Goal: Task Accomplishment & Management: Complete application form

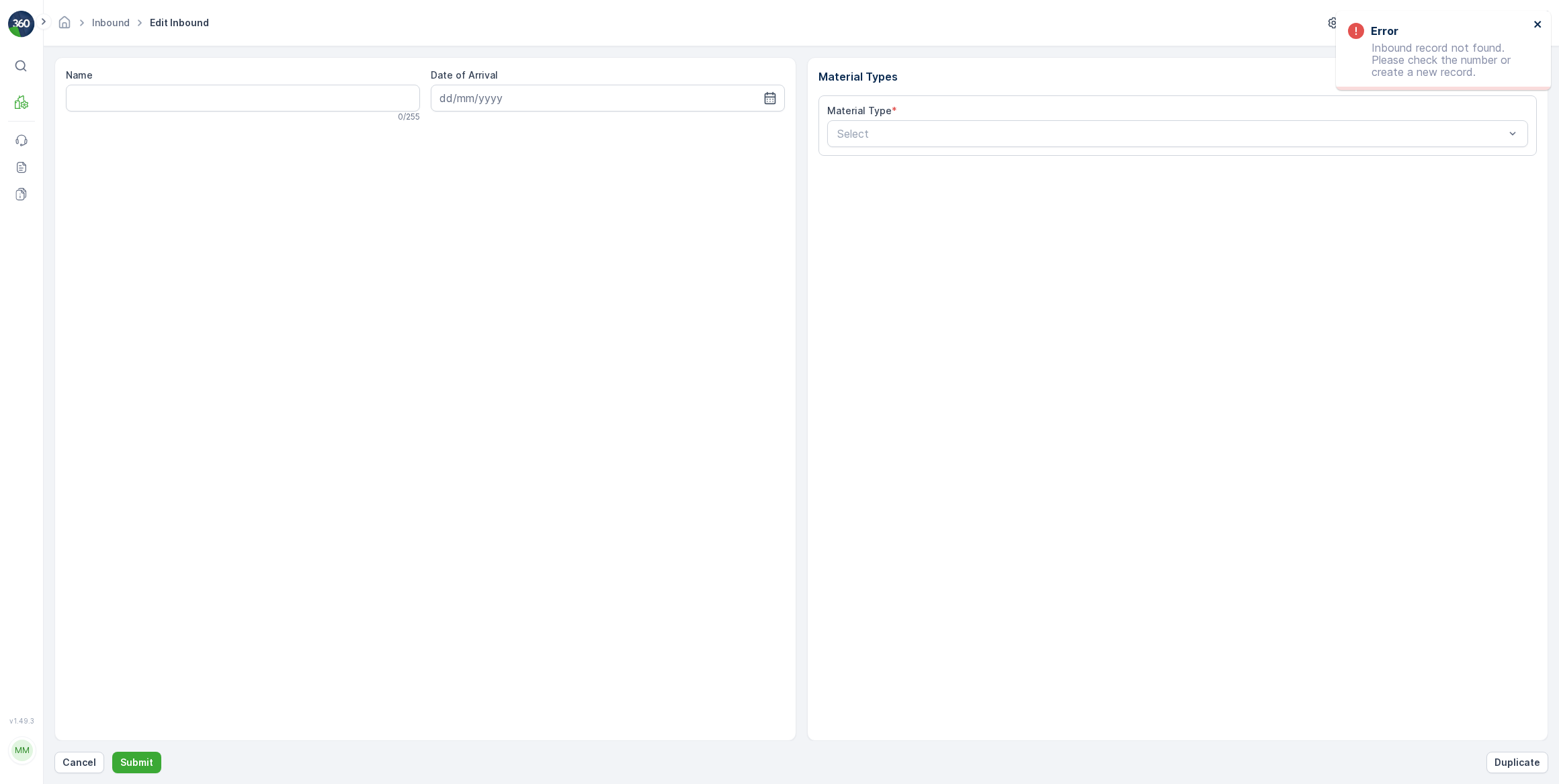
click at [1540, 26] on icon "close" at bounding box center [1538, 24] width 10 height 11
click at [76, 765] on p "Cancel" at bounding box center [79, 762] width 34 height 13
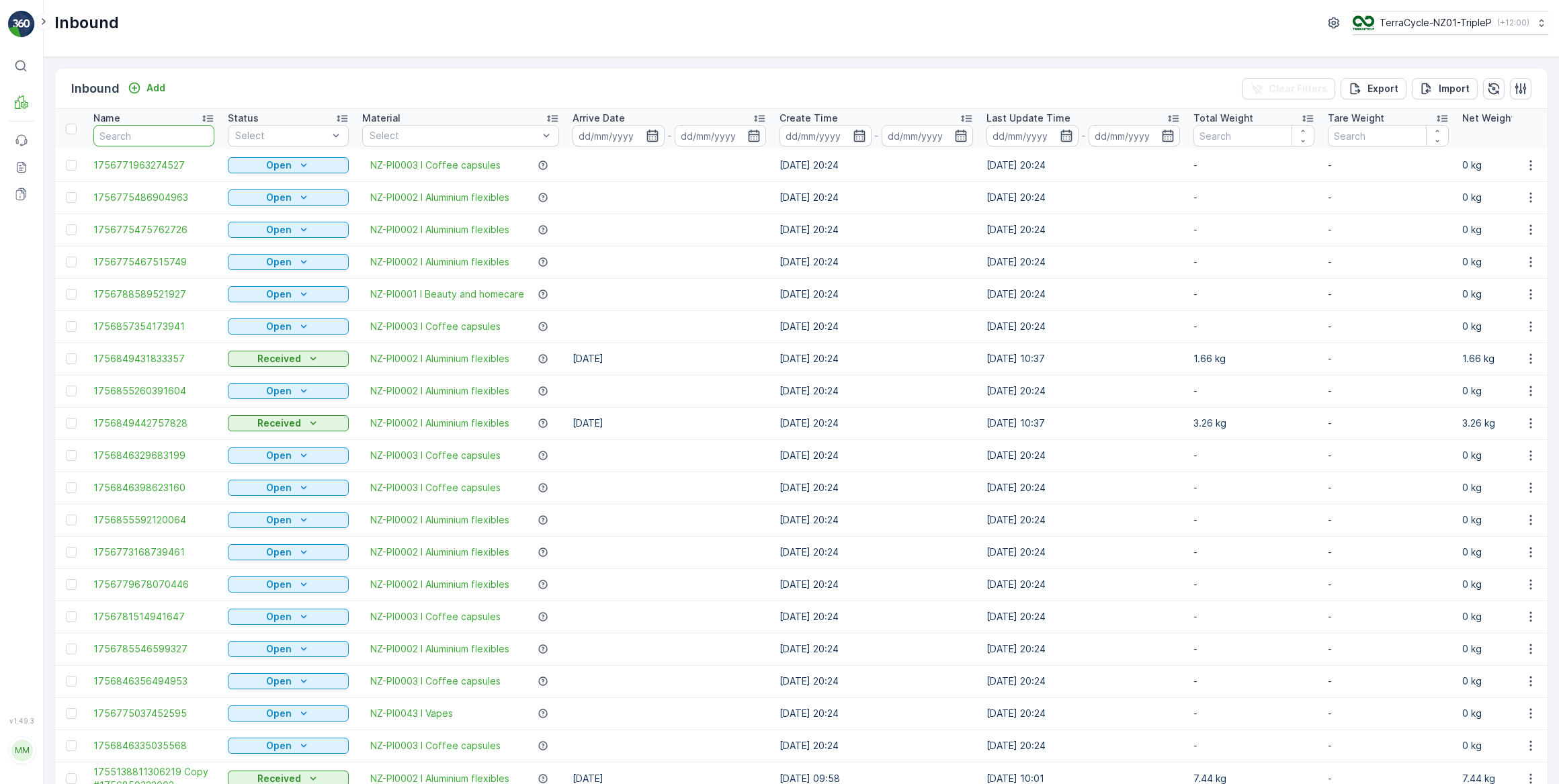
click at [130, 135] on input "text" at bounding box center [154, 135] width 121 height 21
type input "815657"
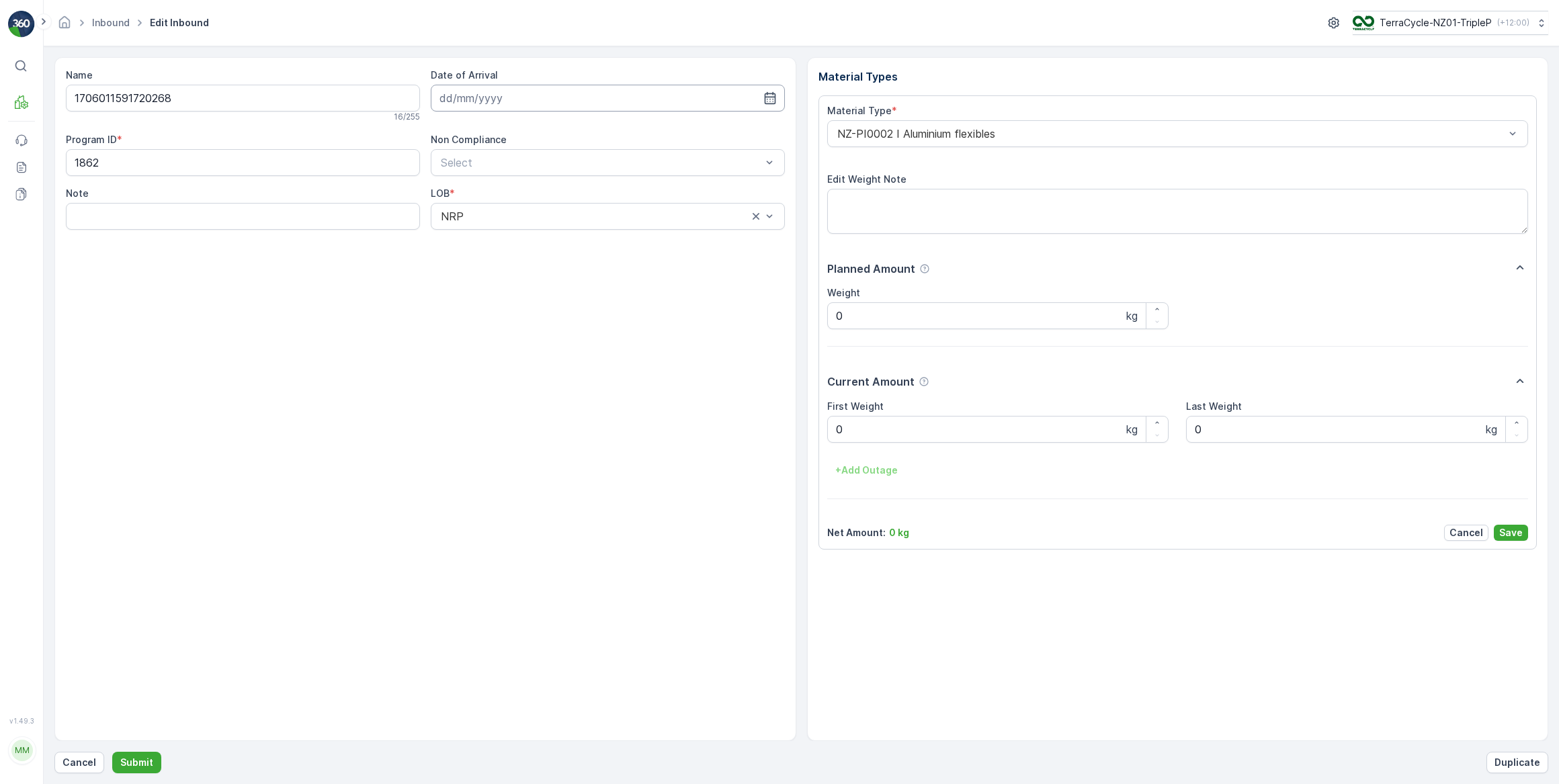
click at [513, 108] on input at bounding box center [608, 98] width 354 height 27
drag, startPoint x: 569, startPoint y: 184, endPoint x: 622, endPoint y: 233, distance: 72.2
click at [570, 184] on div "5" at bounding box center [574, 182] width 21 height 21
type input "[DATE]"
drag, startPoint x: 871, startPoint y: 437, endPoint x: 821, endPoint y: 437, distance: 50.0
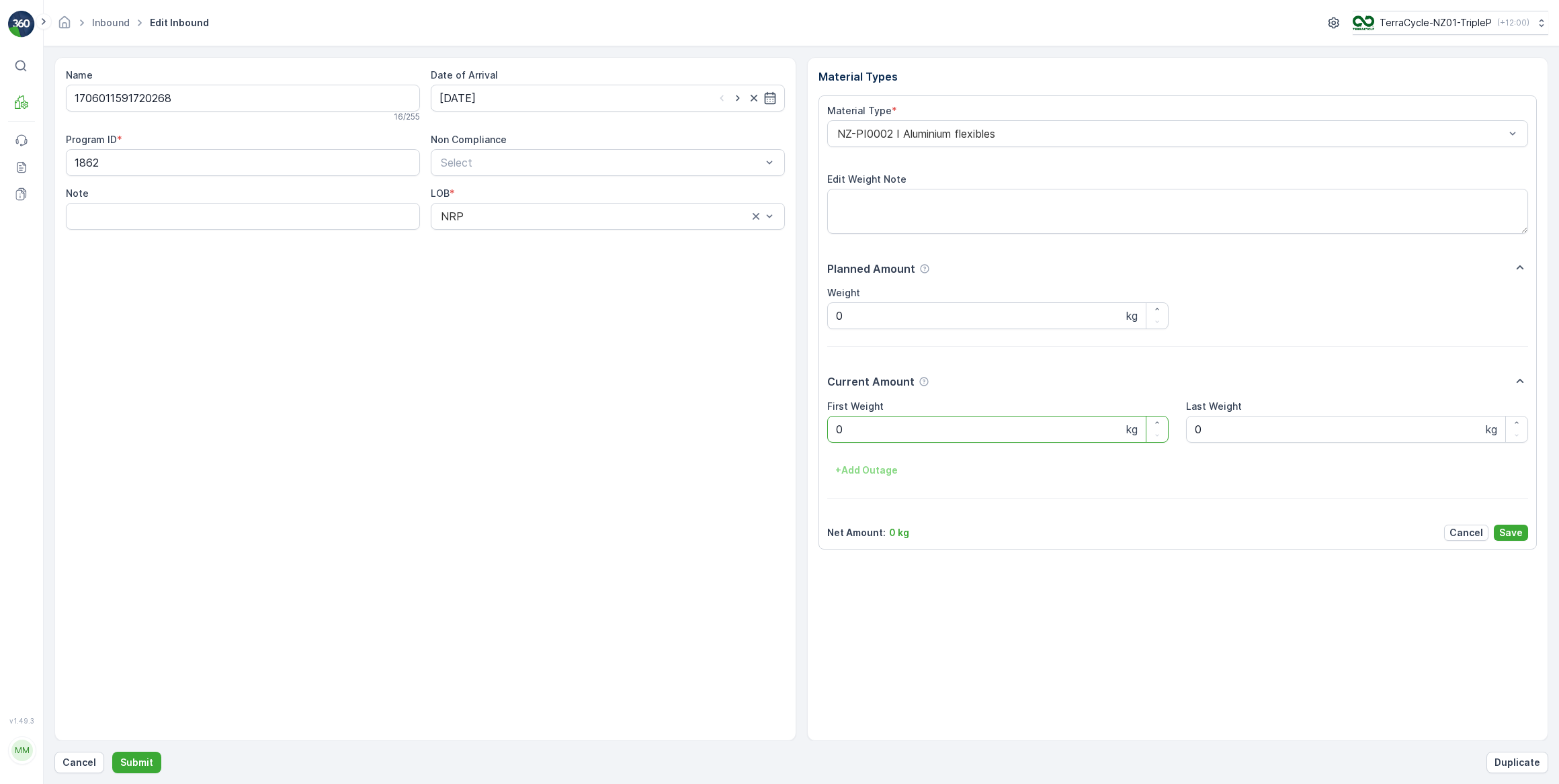
click at [821, 437] on div "Material Type * NZ-PI0002 I Aluminium flexibles Edit Weight Note Planned Amount…" at bounding box center [1178, 322] width 719 height 454
click at [112, 752] on button "Submit" at bounding box center [136, 762] width 49 height 21
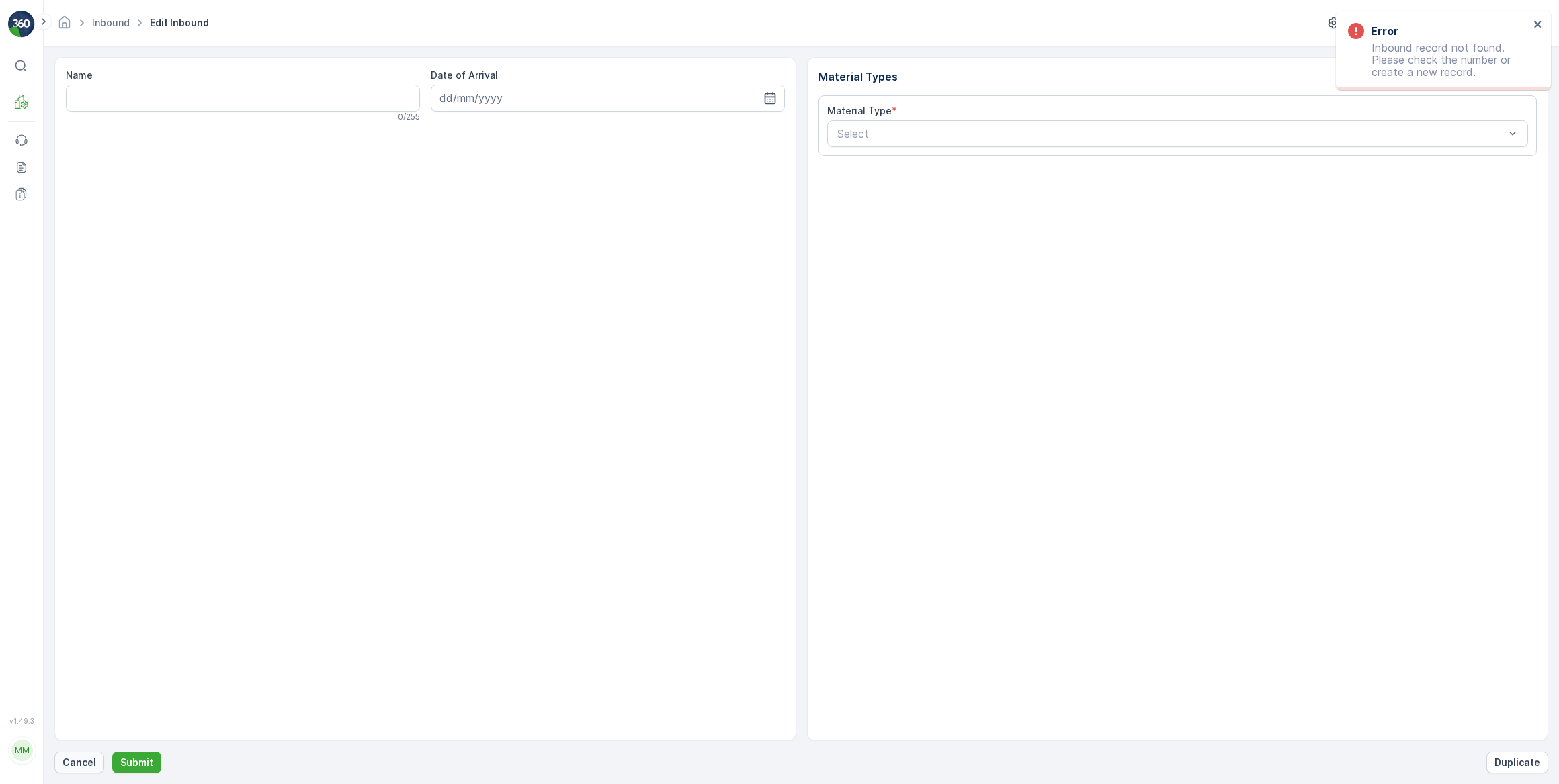
click at [83, 759] on p "Cancel" at bounding box center [79, 762] width 34 height 13
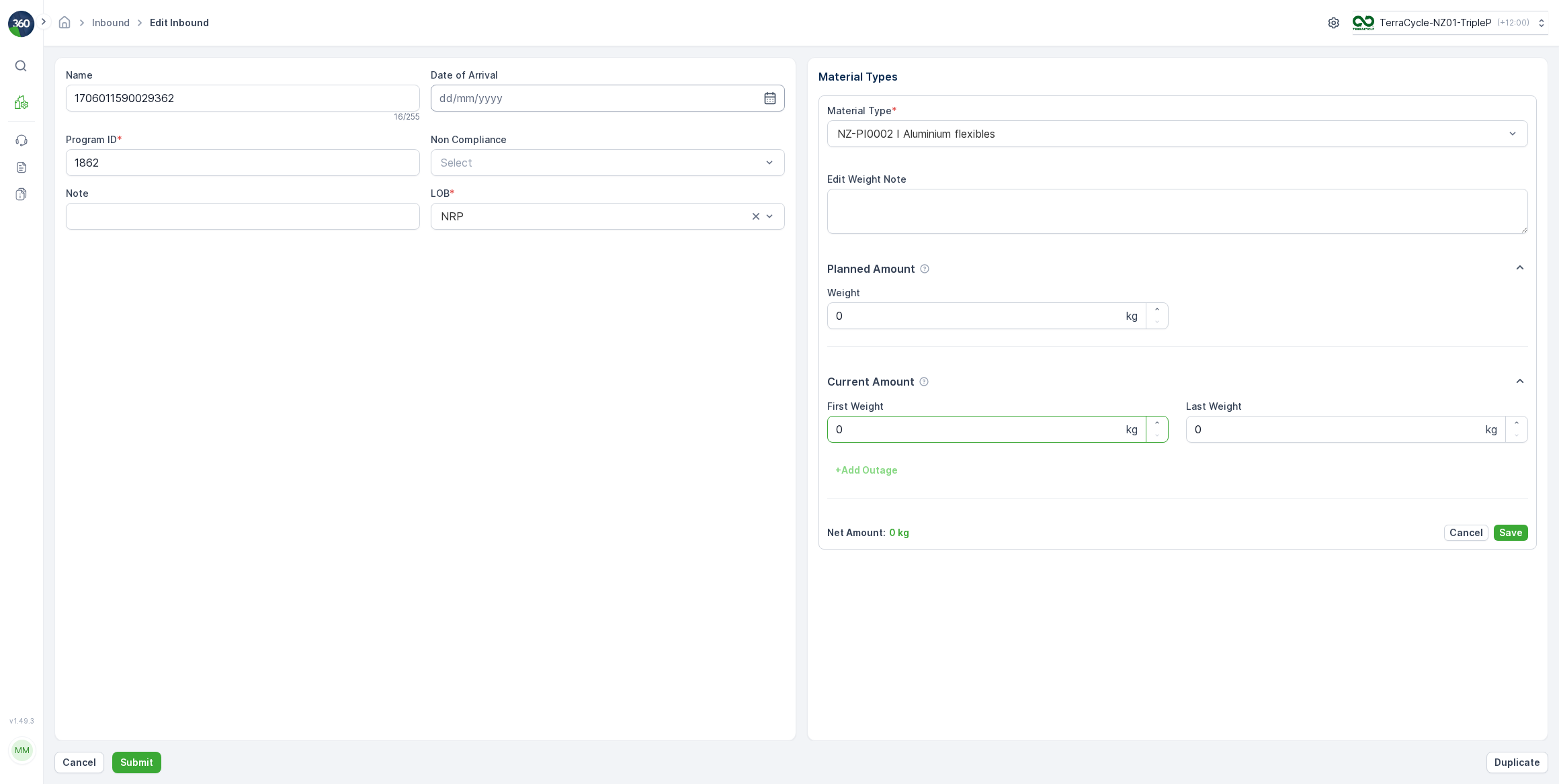
click at [473, 102] on input at bounding box center [608, 98] width 354 height 27
click at [568, 184] on div "5" at bounding box center [574, 182] width 21 height 21
type input "[DATE]"
drag, startPoint x: 881, startPoint y: 443, endPoint x: 831, endPoint y: 435, distance: 50.6
click at [832, 431] on div "First Weight 0 kg Last Weight 0 kg + Add Outage" at bounding box center [1178, 441] width 702 height 82
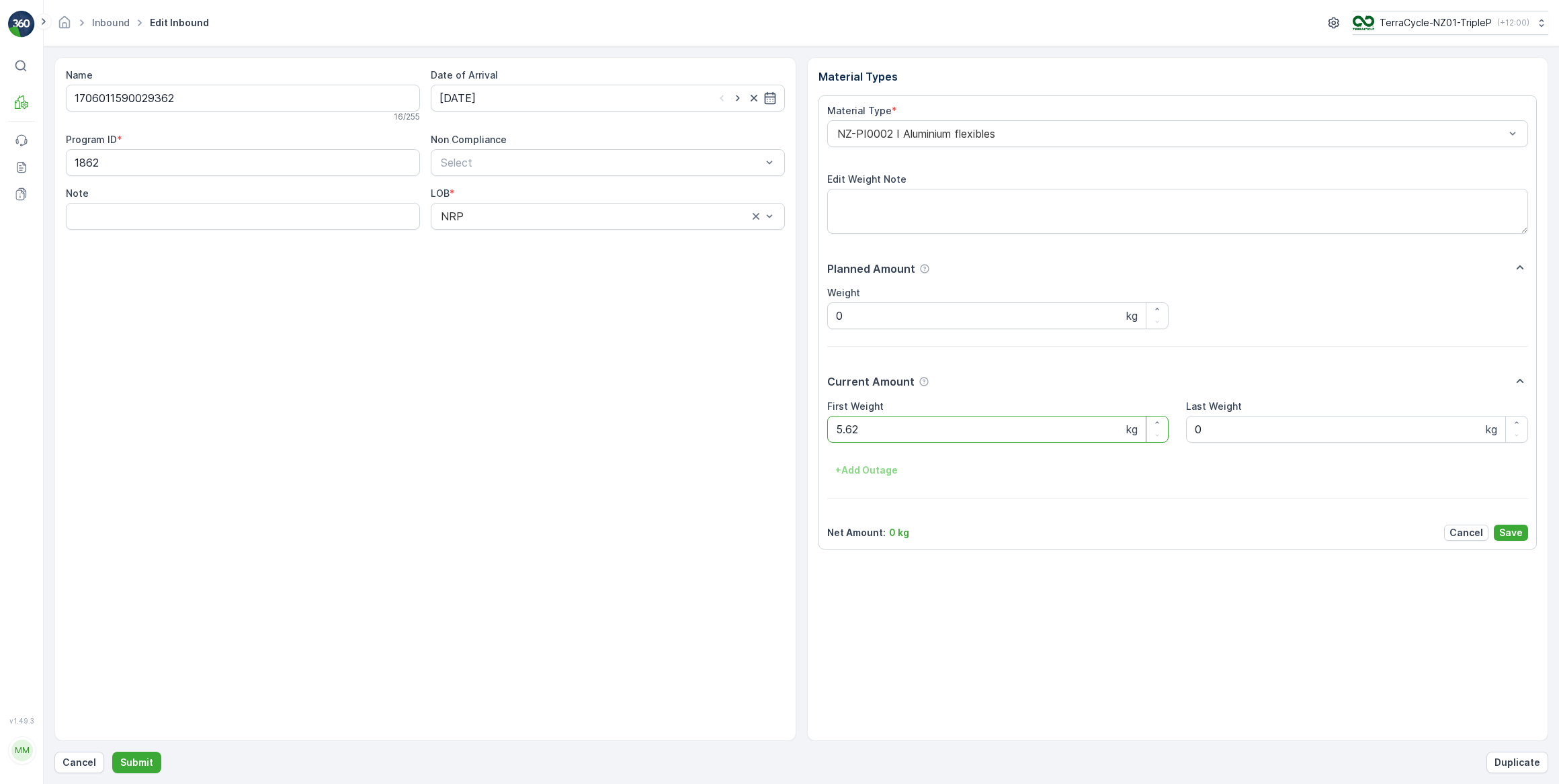
click at [112, 752] on button "Submit" at bounding box center [136, 762] width 49 height 21
drag, startPoint x: 463, startPoint y: 101, endPoint x: 471, endPoint y: 110, distance: 12.0
click at [464, 101] on input at bounding box center [608, 98] width 354 height 27
click at [578, 177] on div "5" at bounding box center [574, 182] width 21 height 21
type input "[DATE]"
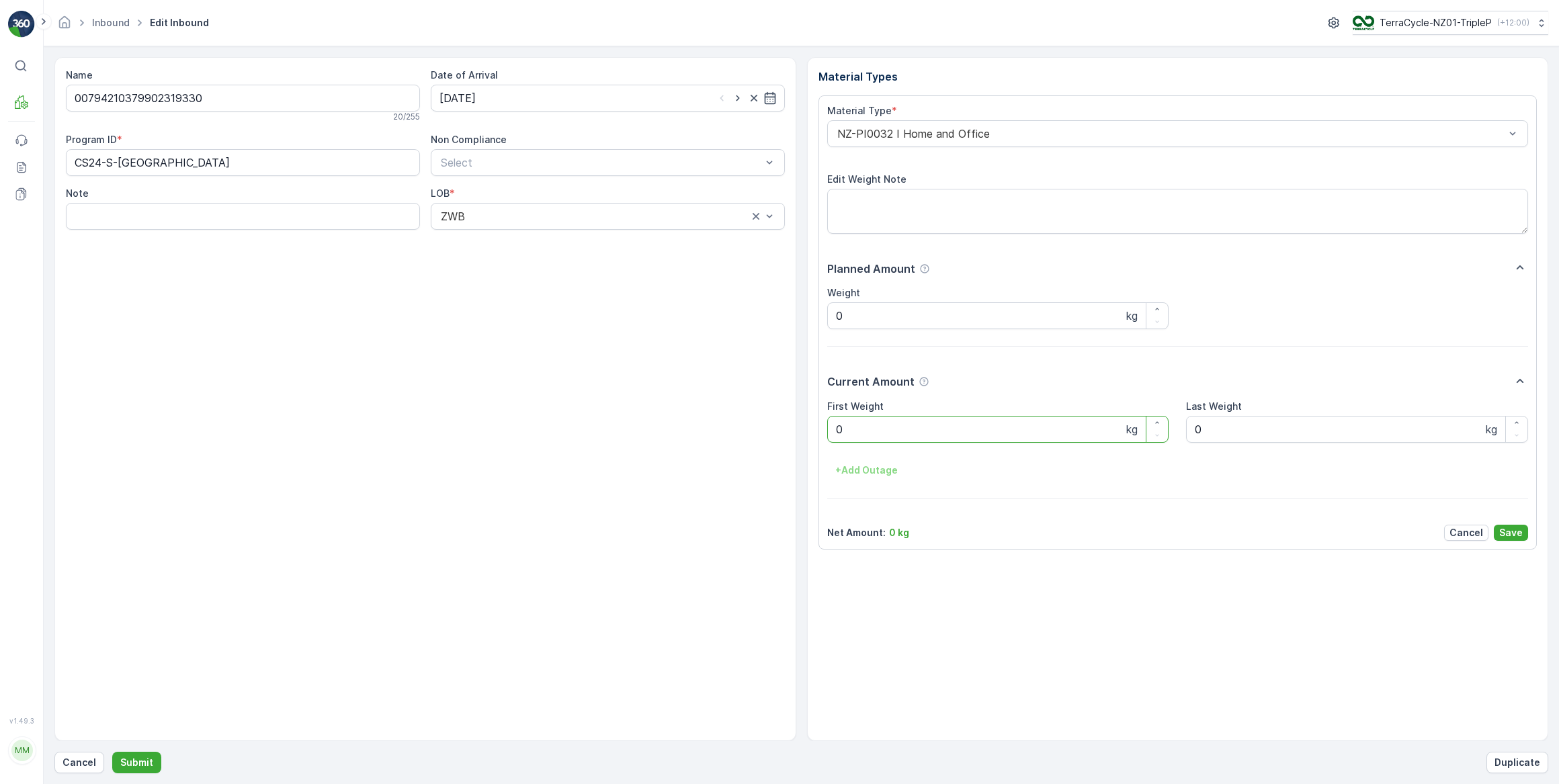
drag, startPoint x: 860, startPoint y: 425, endPoint x: 821, endPoint y: 424, distance: 39.0
click at [821, 424] on div "Material Type * NZ-PI0032 I Home and Office Edit Weight Note Planned Amount Wei…" at bounding box center [1178, 322] width 719 height 454
click at [112, 752] on button "Submit" at bounding box center [136, 762] width 49 height 21
